Goal: Task Accomplishment & Management: Complete application form

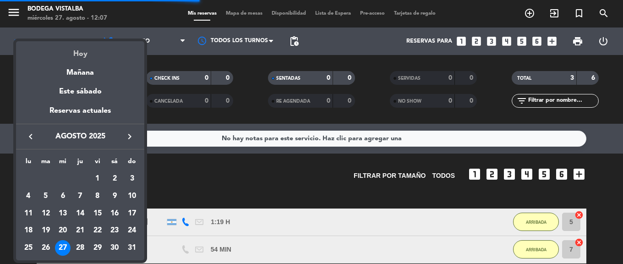
scroll to position [102, 0]
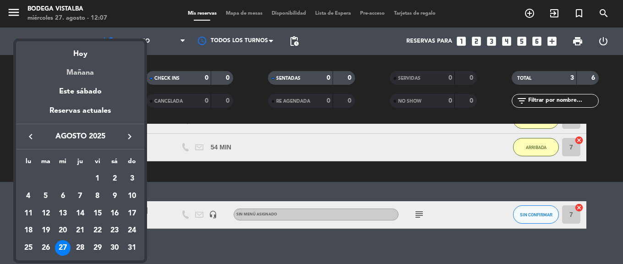
click at [89, 65] on div "Mañana" at bounding box center [80, 69] width 128 height 19
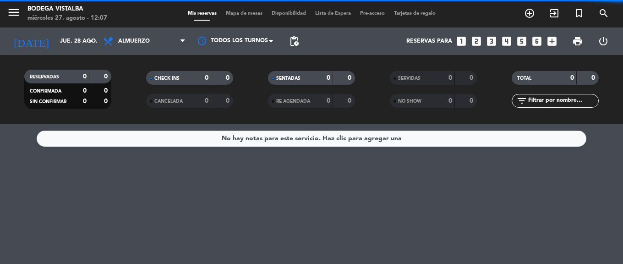
scroll to position [0, 0]
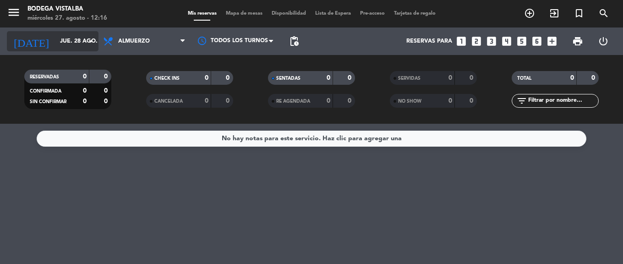
click at [84, 37] on input "jue. 28 ago." at bounding box center [93, 41] width 77 height 16
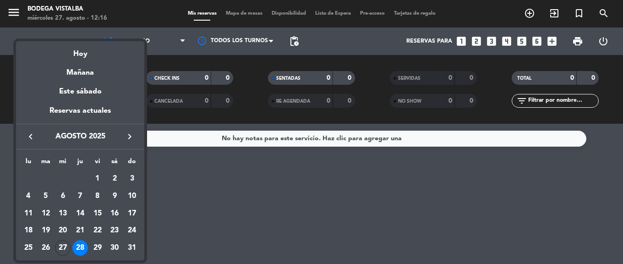
click at [128, 142] on icon "keyboard_arrow_right" at bounding box center [129, 136] width 11 height 11
click at [77, 249] on div "25" at bounding box center [80, 248] width 16 height 16
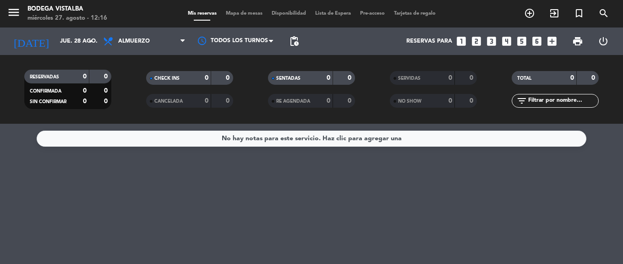
type input "[DEMOGRAPHIC_DATA][DATE]"
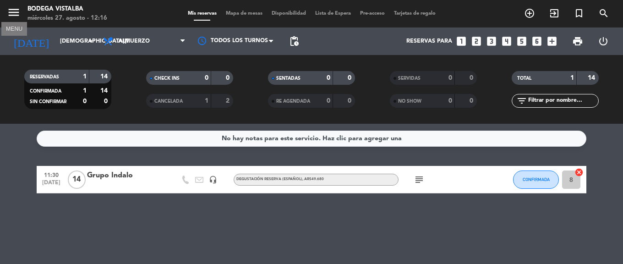
click at [8, 13] on icon "menu" at bounding box center [14, 12] width 14 height 14
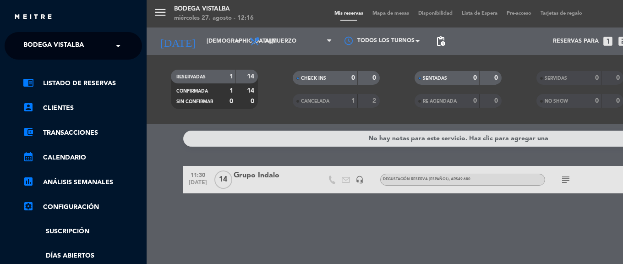
click at [32, 36] on span "BODEGA VISTALBA" at bounding box center [53, 45] width 60 height 19
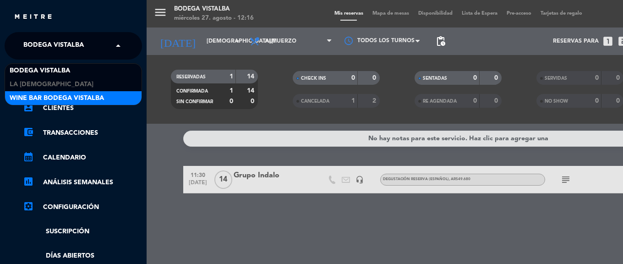
click at [44, 98] on span "Wine Bar Bodega Vistalba" at bounding box center [57, 98] width 94 height 11
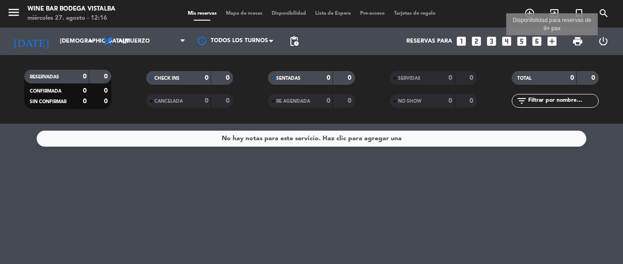
click at [550, 41] on icon "add_box" at bounding box center [552, 41] width 12 height 12
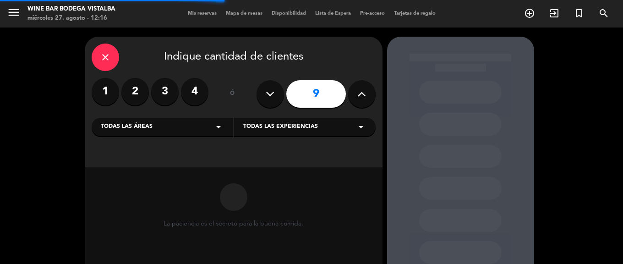
click at [360, 91] on icon at bounding box center [361, 94] width 9 height 14
type input "10"
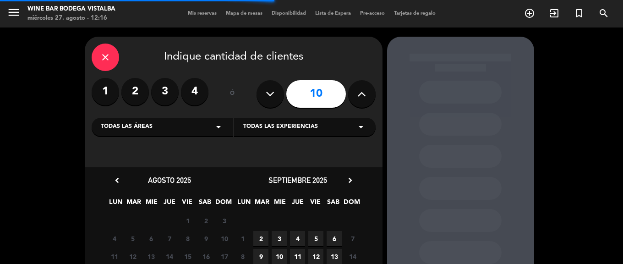
click at [117, 128] on span "Todas las áreas" at bounding box center [127, 126] width 52 height 9
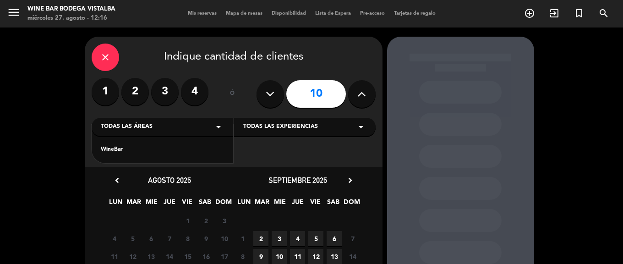
click at [122, 148] on div "WineBar" at bounding box center [162, 149] width 123 height 9
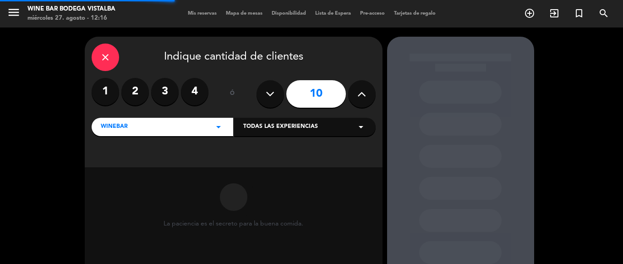
click at [262, 125] on span "Todas las experiencias" at bounding box center [280, 126] width 75 height 9
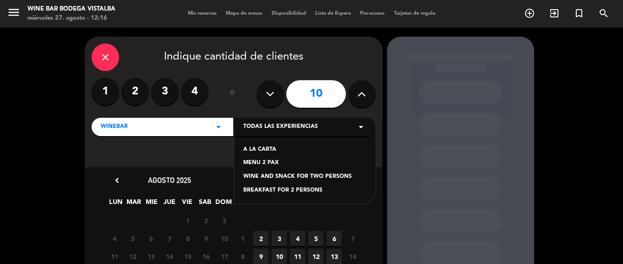
click at [255, 162] on div "MENU 2 PAX" at bounding box center [304, 162] width 123 height 9
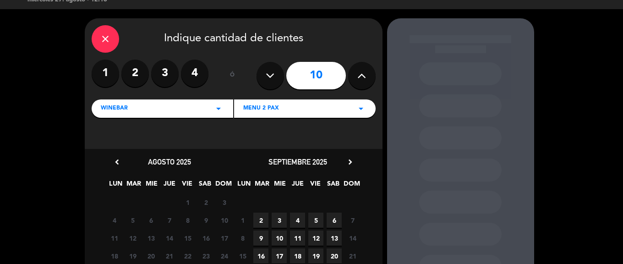
scroll to position [60, 0]
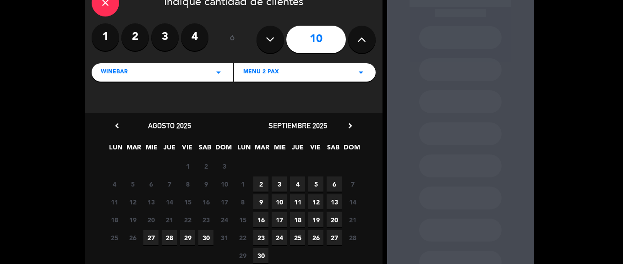
drag, startPoint x: 229, startPoint y: 161, endPoint x: 235, endPoint y: 198, distance: 37.1
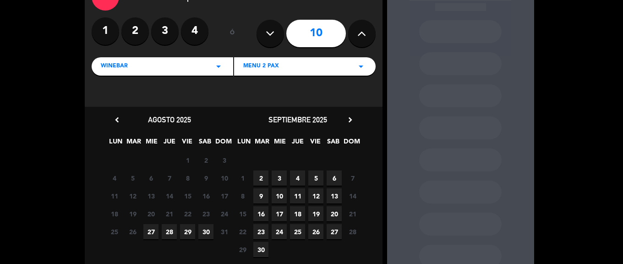
click at [294, 233] on span "25" at bounding box center [297, 231] width 15 height 15
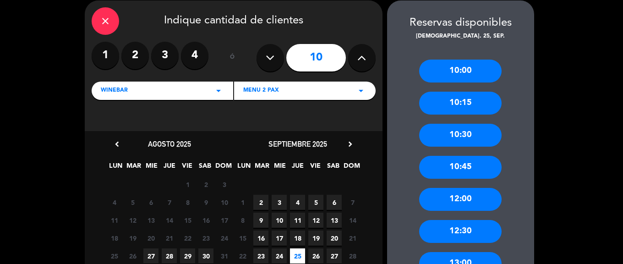
scroll to position [92, 0]
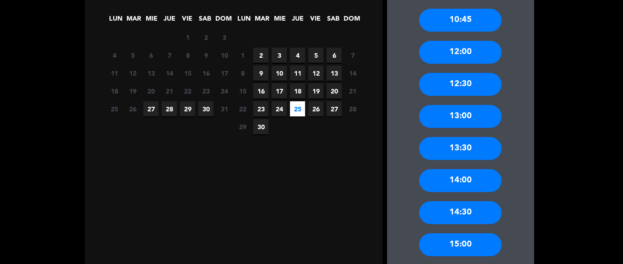
click at [445, 175] on div "14:00" at bounding box center [460, 180] width 82 height 23
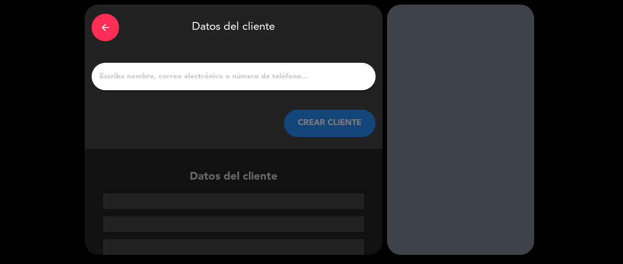
click at [237, 74] on input "1" at bounding box center [233, 76] width 270 height 13
paste input "[PERSON_NAME] [PERSON_NAME]"
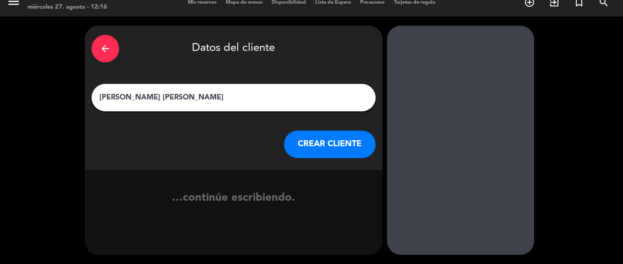
scroll to position [11, 0]
type input "[PERSON_NAME] [PERSON_NAME]"
click at [311, 145] on button "CREAR CLIENTE" at bounding box center [330, 144] width 92 height 27
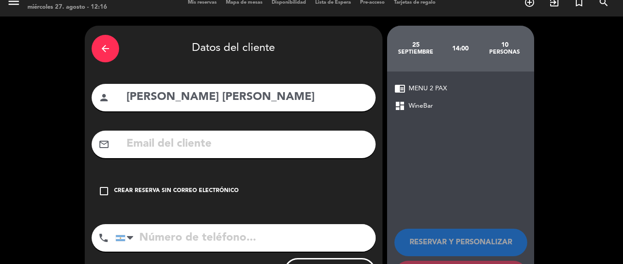
click at [155, 179] on div "check_box_outline_blank Crear reserva sin correo electrónico" at bounding box center [234, 190] width 284 height 27
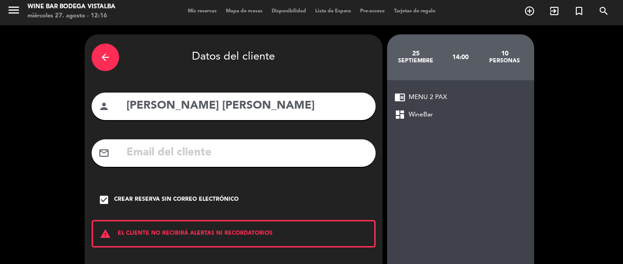
scroll to position [0, 0]
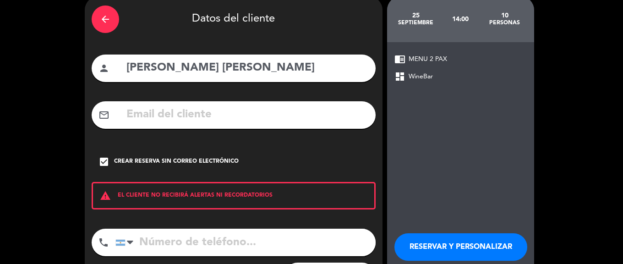
drag, startPoint x: 438, startPoint y: 147, endPoint x: 439, endPoint y: 182, distance: 34.8
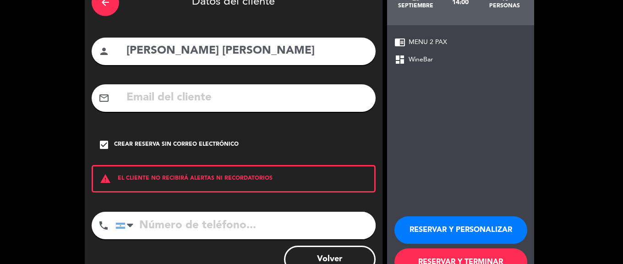
click at [435, 227] on button "RESERVAR Y PERSONALIZAR" at bounding box center [460, 229] width 133 height 27
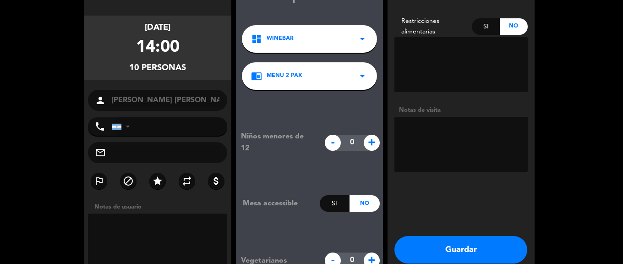
scroll to position [37, 0]
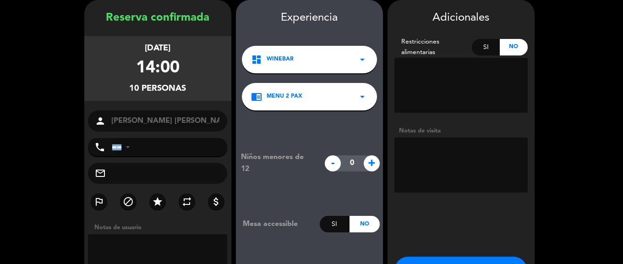
click at [418, 157] on textarea at bounding box center [460, 164] width 133 height 55
paste textarea "Forma de Pago: Paga Bus Vitivinícola vía Transferencia Bancaria Factura A a nom…"
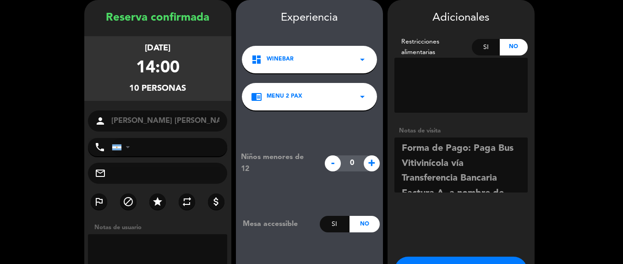
scroll to position [22, 0]
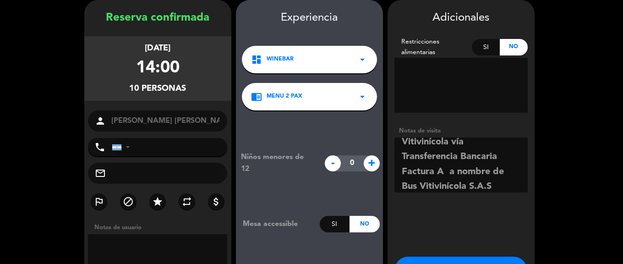
type textarea "Forma de Pago: Paga Bus Vitivinícola vía Transferencia Bancaria Factura A a nom…"
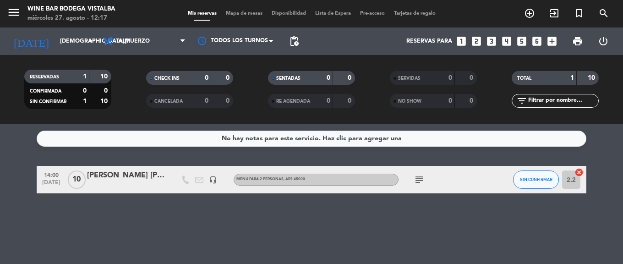
click at [416, 184] on icon "subject" at bounding box center [419, 179] width 11 height 11
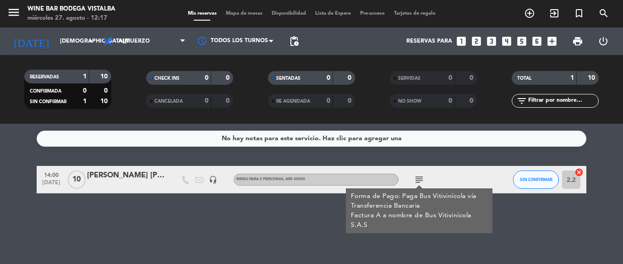
click at [419, 175] on icon "subject" at bounding box center [419, 179] width 11 height 11
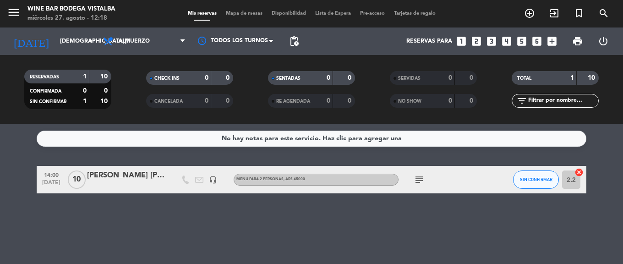
click at [421, 181] on icon "subject" at bounding box center [419, 179] width 11 height 11
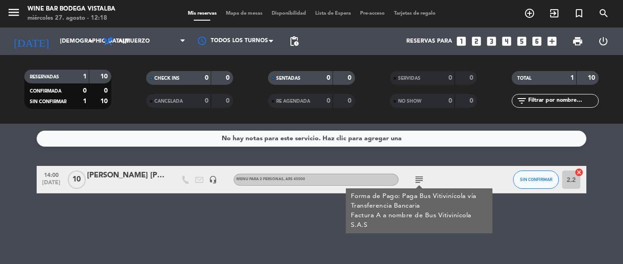
click at [151, 167] on div "14:00 [DATE] [PERSON_NAME] [PERSON_NAME] headset_mic MENU PARA 2 PERSONAS , ARS…" at bounding box center [312, 179] width 550 height 27
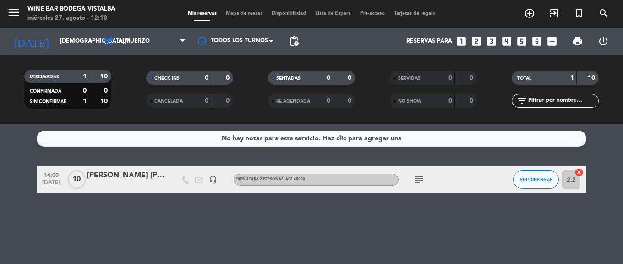
click at [150, 176] on div "[PERSON_NAME] [PERSON_NAME]" at bounding box center [126, 175] width 78 height 12
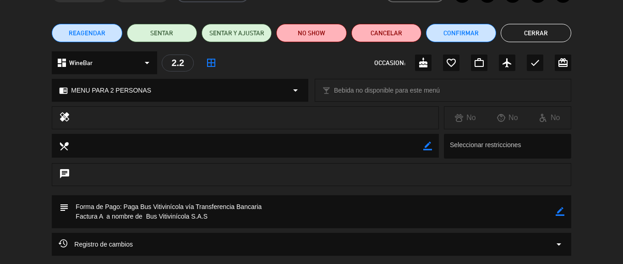
scroll to position [46, 0]
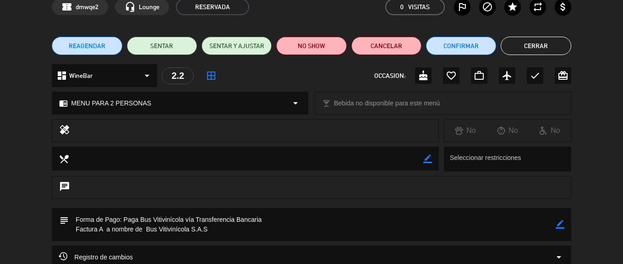
click at [557, 224] on icon "border_color" at bounding box center [560, 224] width 9 height 9
click at [297, 229] on textarea at bounding box center [312, 224] width 486 height 33
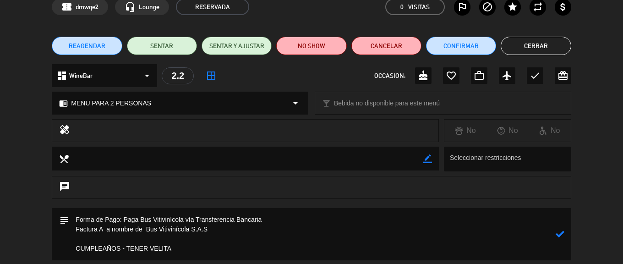
type textarea "Forma de Pago: Paga Bus Vitivinícola vía Transferencia Bancaria Factura A a nom…"
click at [557, 232] on icon at bounding box center [560, 233] width 9 height 9
click at [520, 51] on button "Cerrar" at bounding box center [536, 46] width 70 height 18
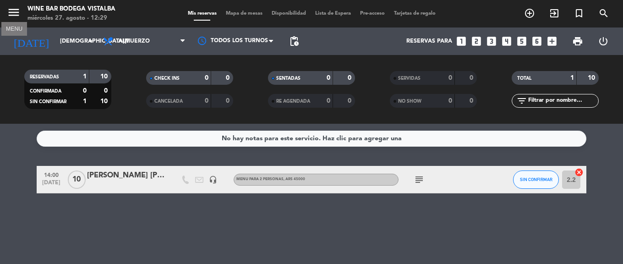
click at [9, 17] on icon "menu" at bounding box center [14, 12] width 14 height 14
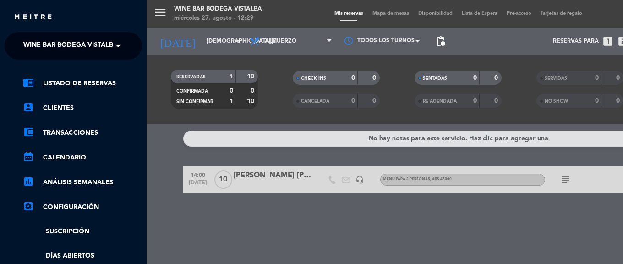
click at [59, 47] on span "Wine Bar Bodega Vistalba" at bounding box center [70, 45] width 94 height 19
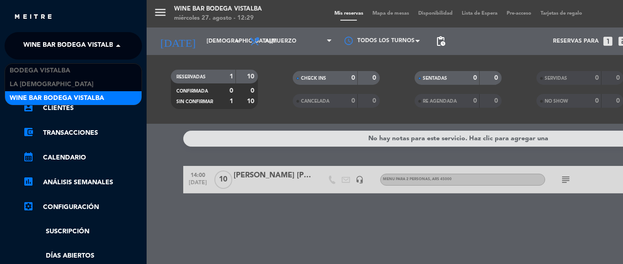
click at [65, 97] on span "Wine Bar Bodega Vistalba" at bounding box center [57, 98] width 94 height 11
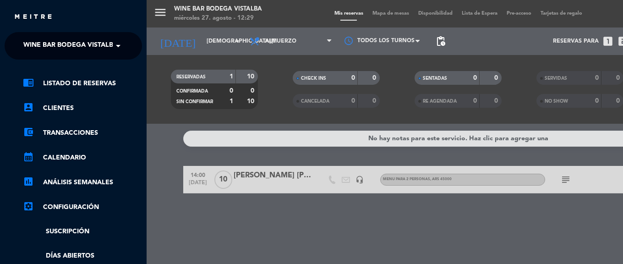
click at [180, 49] on div "menu Wine Bar Bodega Vistalba [DATE] 27. agosto - 12:29 Mis reservas Mapa de me…" at bounding box center [458, 132] width 623 height 264
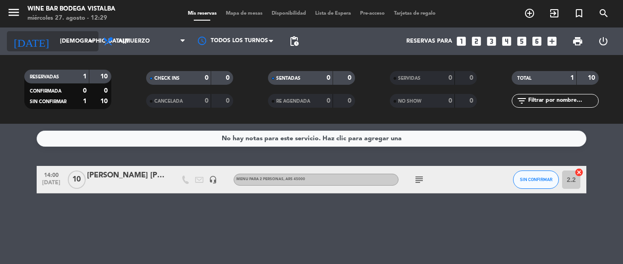
click at [63, 38] on input "[DEMOGRAPHIC_DATA][DATE]" at bounding box center [93, 41] width 77 height 16
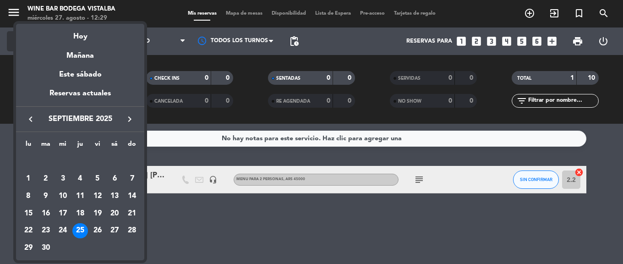
click at [67, 55] on div "Mañana" at bounding box center [80, 52] width 128 height 19
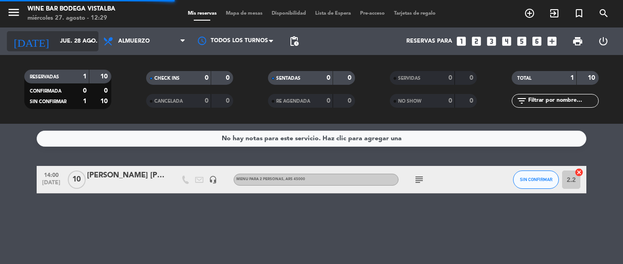
click at [63, 41] on input "jue. 28 ago." at bounding box center [93, 41] width 77 height 16
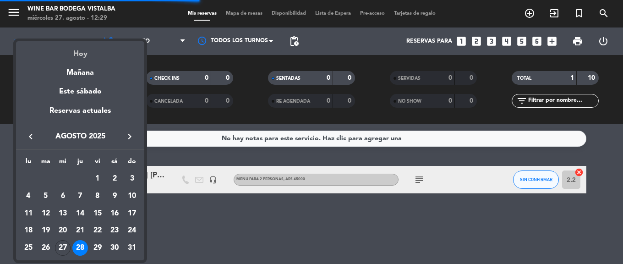
click at [71, 55] on div "Hoy" at bounding box center [80, 50] width 128 height 19
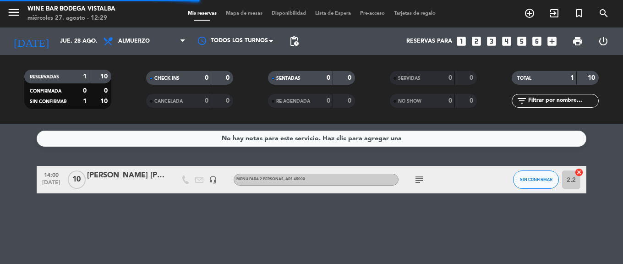
type input "mié. 27 ago."
